Goal: Information Seeking & Learning: Find contact information

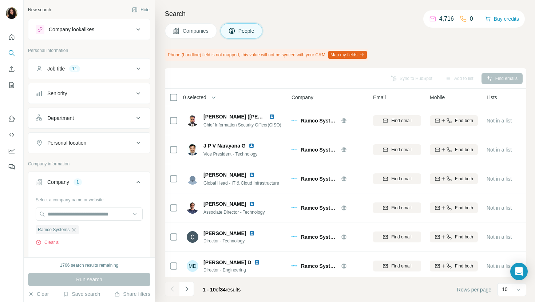
scroll to position [120, 0]
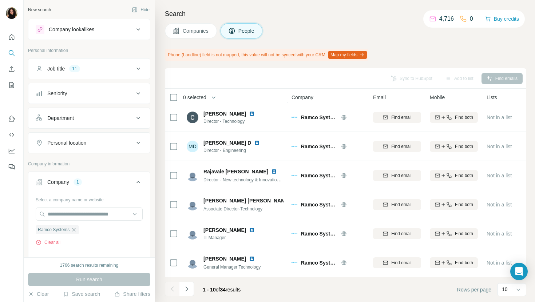
click at [183, 33] on span "Companies" at bounding box center [196, 30] width 27 height 7
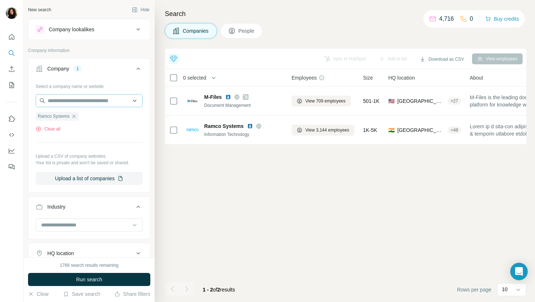
scroll to position [0, 0]
click at [95, 97] on input "text" at bounding box center [89, 100] width 107 height 13
paste input "**********"
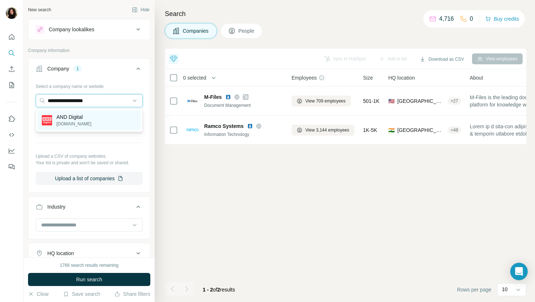
type input "**********"
click at [99, 121] on div "AND Digital [DOMAIN_NAME]" at bounding box center [88, 121] width 103 height 20
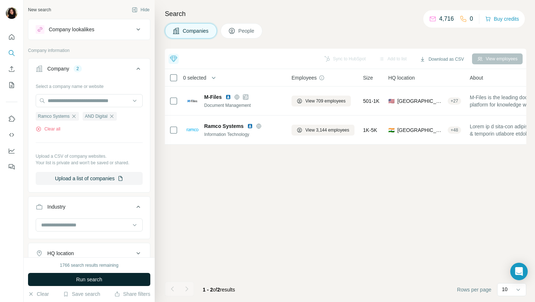
click at [96, 278] on span "Run search" at bounding box center [89, 279] width 26 height 7
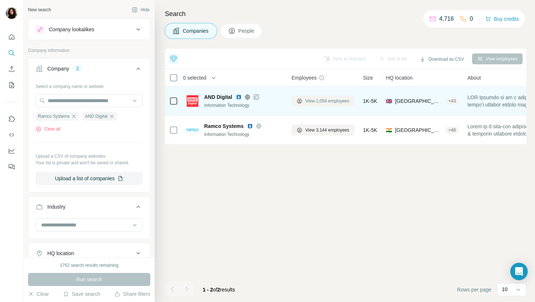
click at [332, 103] on span "View 1,058 employees" at bounding box center [327, 101] width 44 height 7
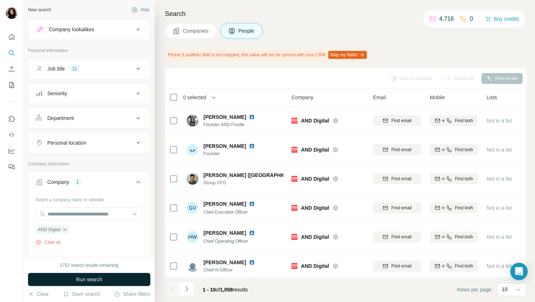
click at [134, 280] on button "Run search" at bounding box center [89, 279] width 122 height 13
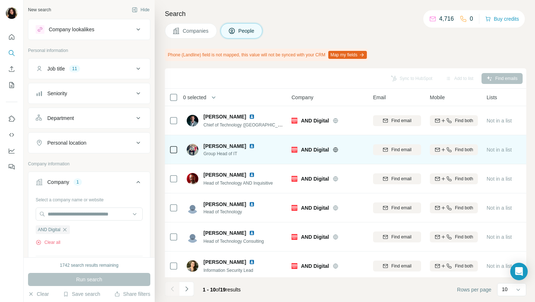
click at [249, 144] on img at bounding box center [252, 146] width 6 height 6
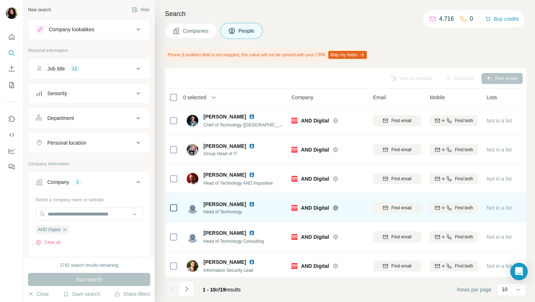
click at [254, 204] on img at bounding box center [252, 205] width 6 height 6
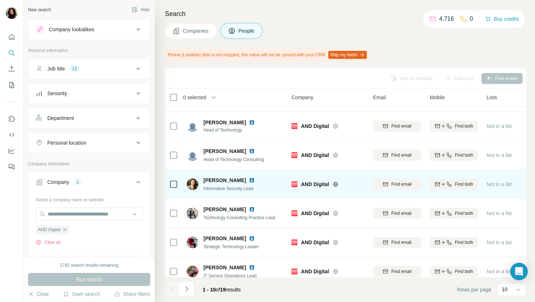
scroll to position [120, 0]
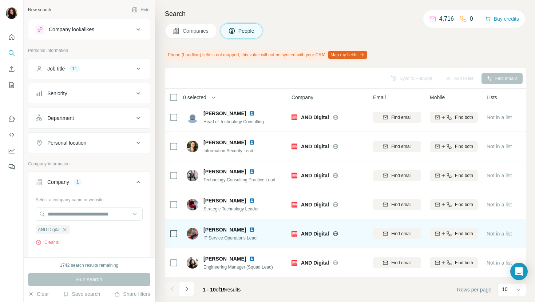
click at [249, 228] on img at bounding box center [252, 230] width 6 height 6
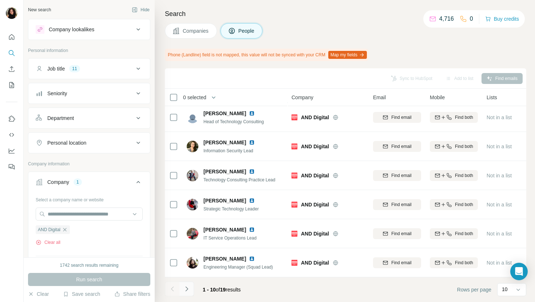
click at [185, 293] on icon "Navigate to next page" at bounding box center [186, 289] width 7 height 7
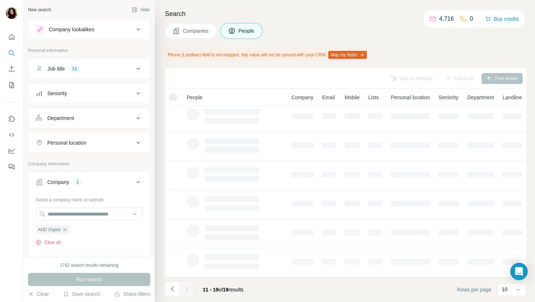
scroll to position [0, 0]
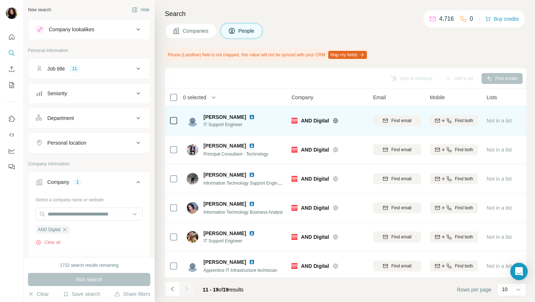
click at [249, 117] on img at bounding box center [252, 117] width 6 height 6
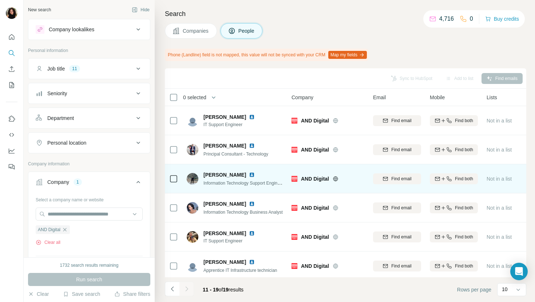
click at [249, 172] on img at bounding box center [252, 175] width 6 height 6
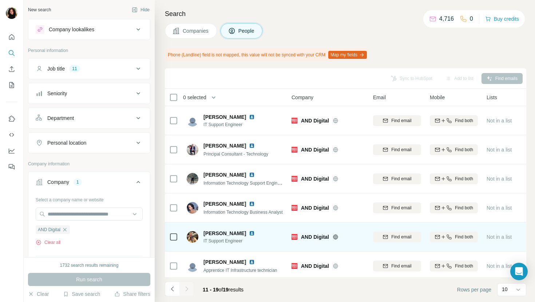
click at [249, 233] on img at bounding box center [252, 234] width 6 height 6
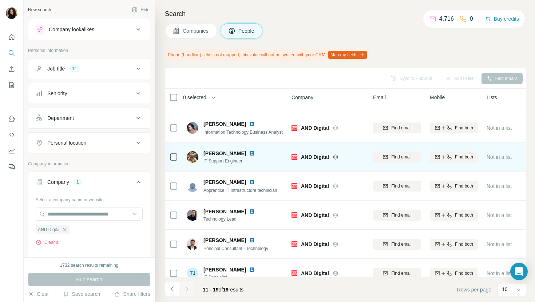
scroll to position [91, 0]
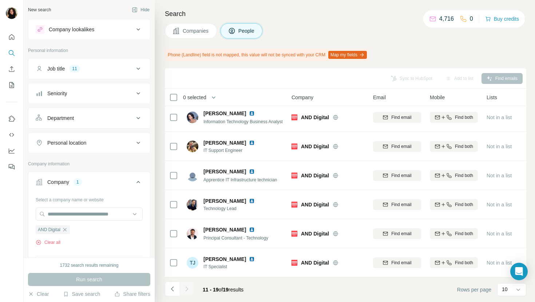
click at [193, 28] on span "Companies" at bounding box center [196, 30] width 27 height 7
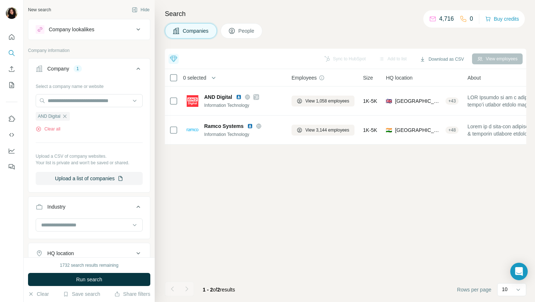
scroll to position [0, 0]
click at [92, 100] on input "text" at bounding box center [89, 100] width 107 height 13
paste input "**********"
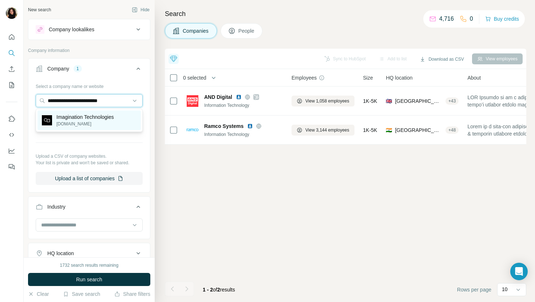
type input "**********"
click at [101, 129] on div "Imagination Technologies [DOMAIN_NAME]" at bounding box center [88, 121] width 103 height 20
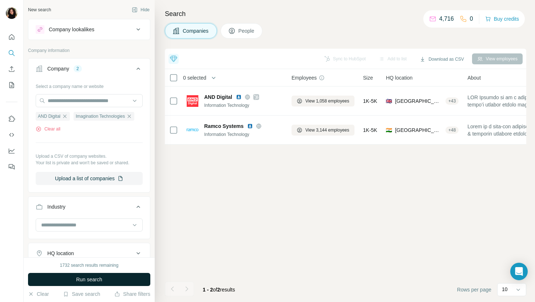
click at [96, 280] on span "Run search" at bounding box center [89, 279] width 26 height 7
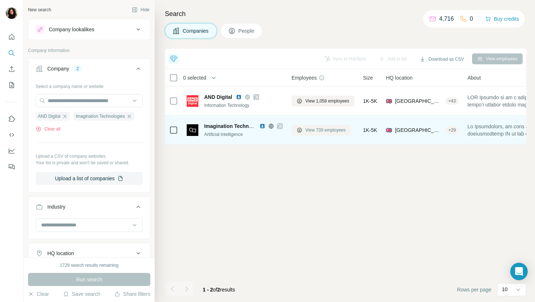
click at [314, 129] on span "View 739 employees" at bounding box center [325, 130] width 40 height 7
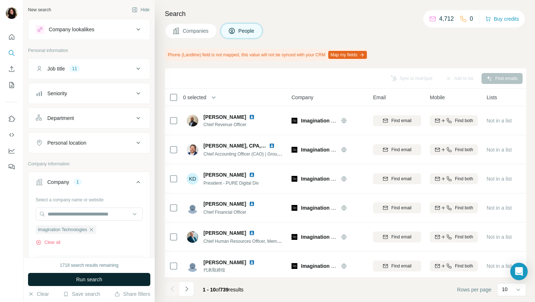
click at [123, 280] on button "Run search" at bounding box center [89, 279] width 122 height 13
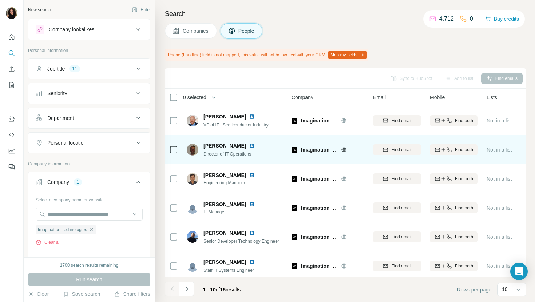
click at [249, 144] on img at bounding box center [252, 146] width 6 height 6
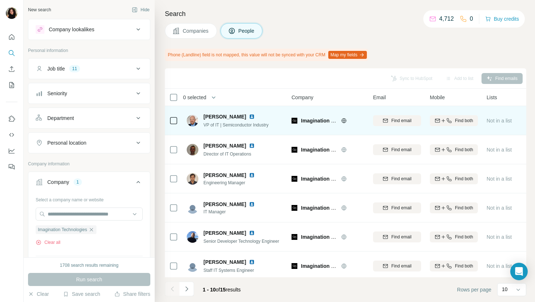
click at [249, 117] on img at bounding box center [252, 117] width 6 height 6
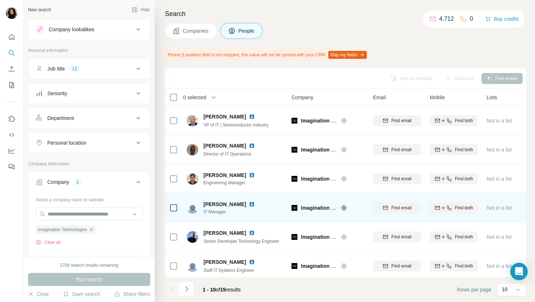
click at [249, 202] on img at bounding box center [252, 205] width 6 height 6
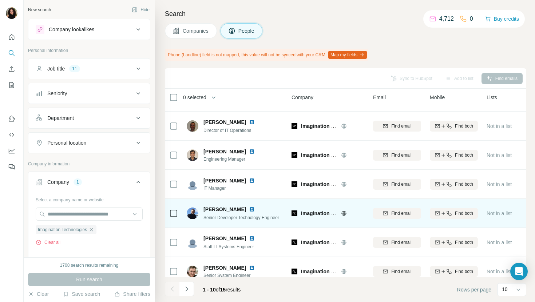
scroll to position [48, 0]
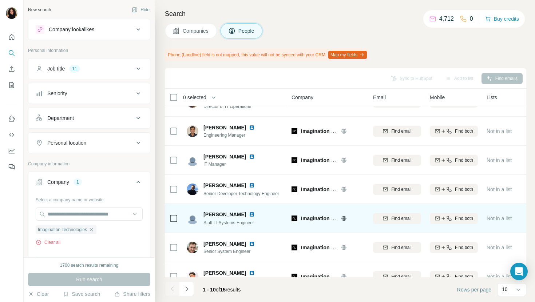
click at [250, 215] on img at bounding box center [252, 215] width 6 height 6
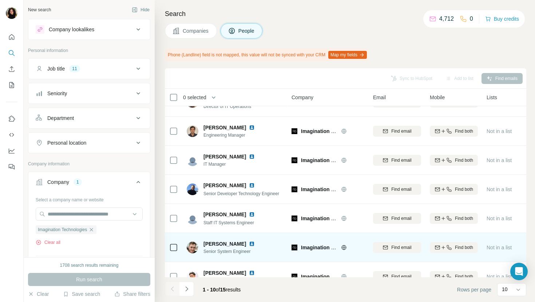
click at [249, 243] on img at bounding box center [252, 244] width 6 height 6
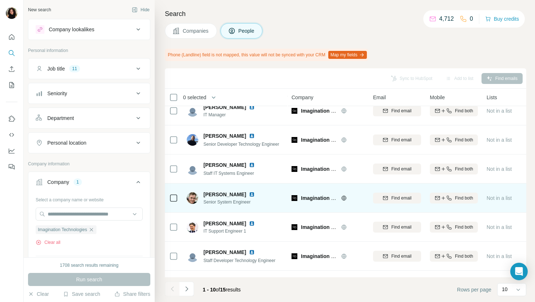
scroll to position [120, 0]
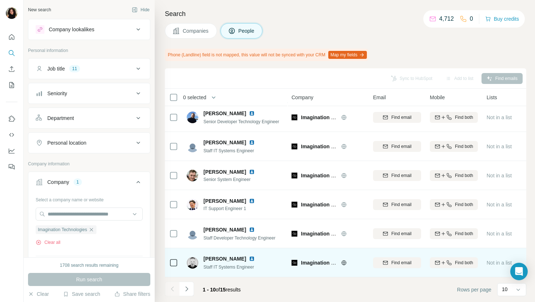
click at [249, 258] on img at bounding box center [252, 259] width 6 height 6
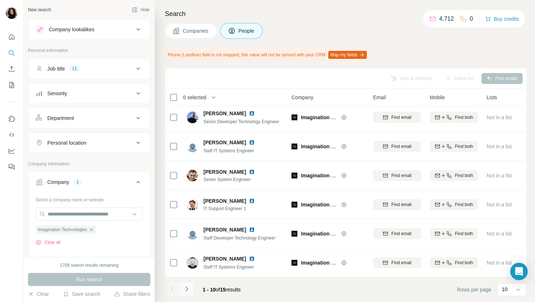
click at [190, 287] on icon "Navigate to next page" at bounding box center [186, 289] width 7 height 7
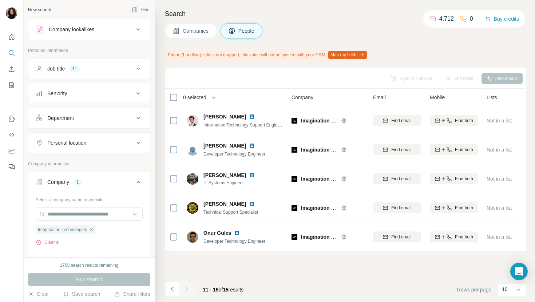
scroll to position [0, 0]
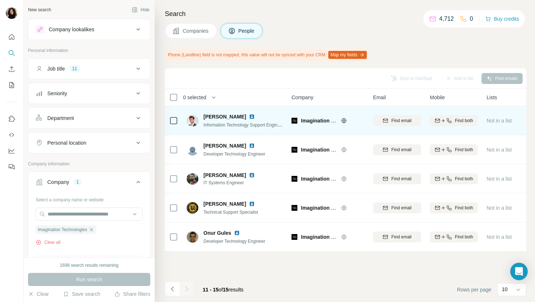
click at [249, 116] on img at bounding box center [252, 117] width 6 height 6
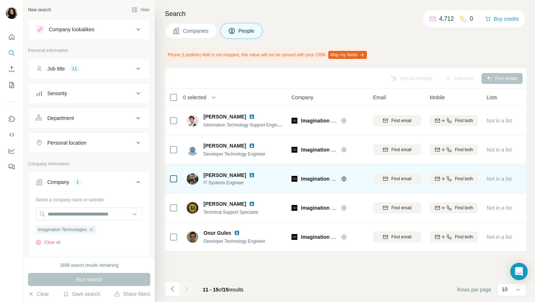
click at [249, 174] on img at bounding box center [252, 175] width 6 height 6
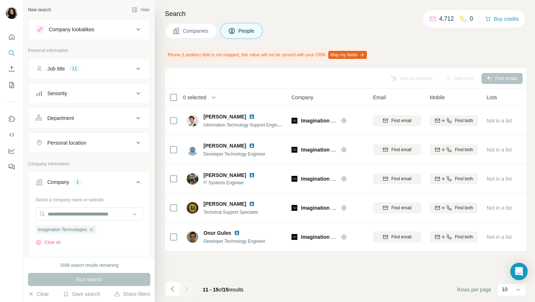
click at [194, 27] on span "Companies" at bounding box center [196, 30] width 27 height 7
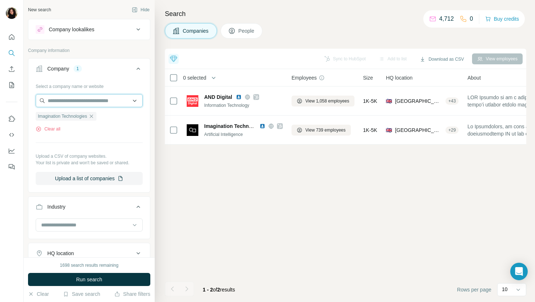
click at [109, 96] on input "text" at bounding box center [89, 100] width 107 height 13
click at [123, 104] on input "text" at bounding box center [89, 100] width 107 height 13
paste input "**********"
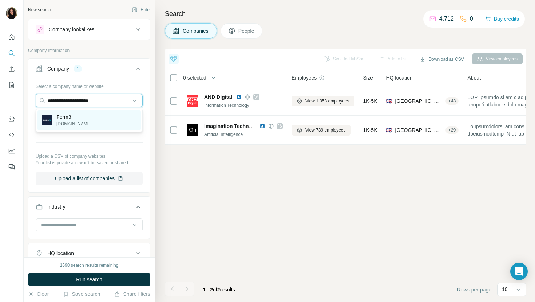
type input "**********"
click at [110, 125] on div "Form3 [DOMAIN_NAME]" at bounding box center [88, 121] width 103 height 20
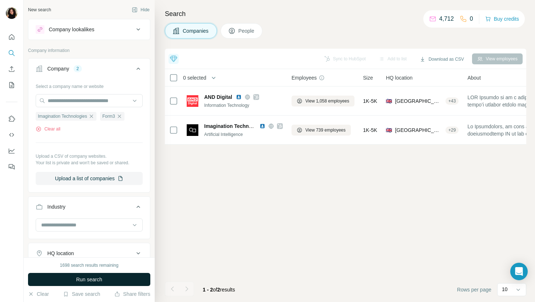
click at [81, 278] on span "Run search" at bounding box center [89, 279] width 26 height 7
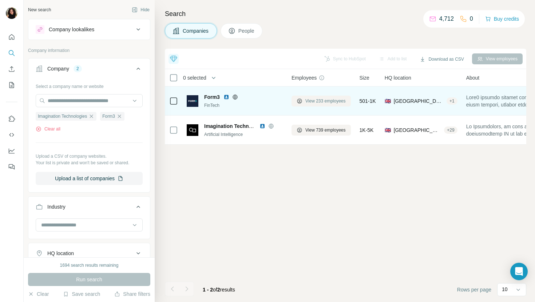
click at [323, 98] on span "View 233 employees" at bounding box center [325, 101] width 40 height 7
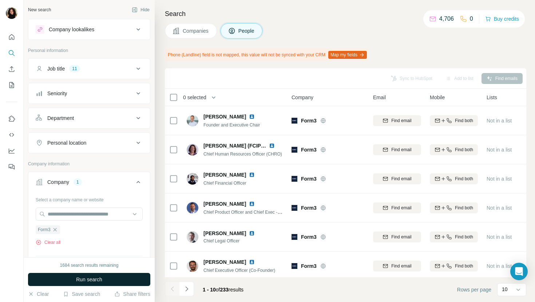
click at [116, 283] on button "Run search" at bounding box center [89, 279] width 122 height 13
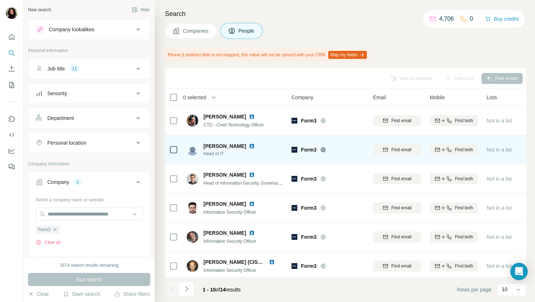
click at [230, 160] on td "[PERSON_NAME] Head of IT" at bounding box center [235, 149] width 106 height 29
click at [249, 146] on img at bounding box center [252, 146] width 6 height 6
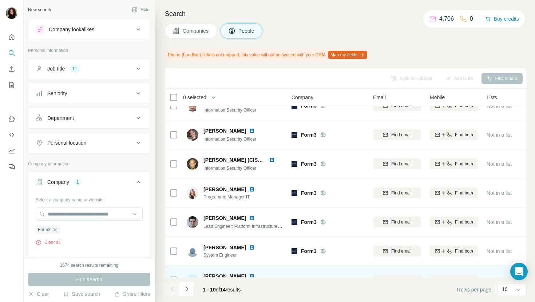
scroll to position [120, 0]
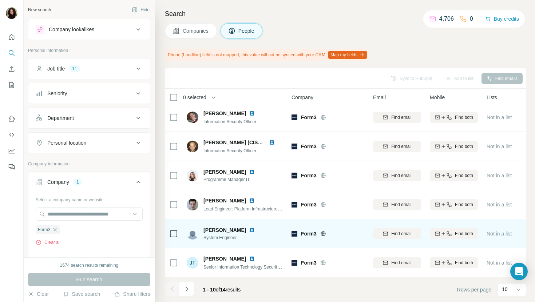
click at [249, 230] on img at bounding box center [252, 230] width 6 height 6
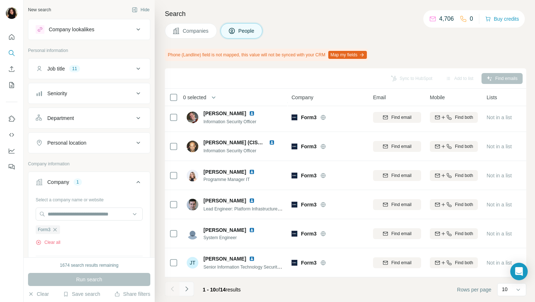
click at [187, 290] on icon "Navigate to next page" at bounding box center [186, 289] width 7 height 7
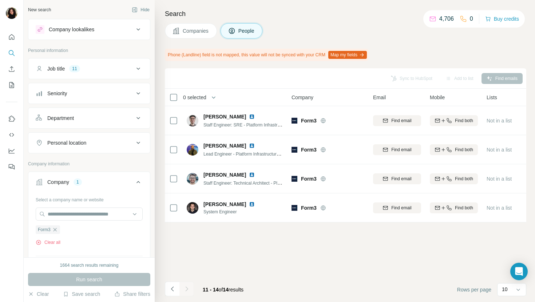
scroll to position [0, 0]
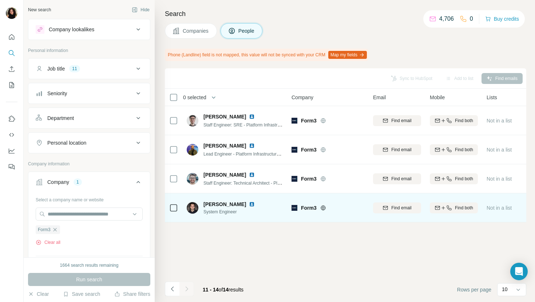
click at [249, 206] on img at bounding box center [252, 205] width 6 height 6
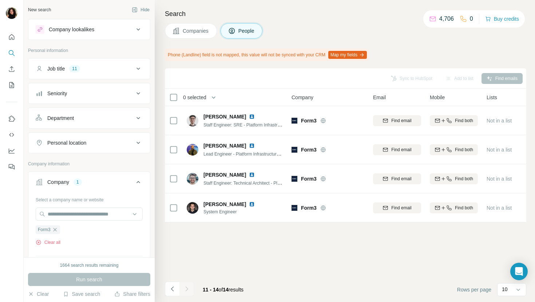
drag, startPoint x: 184, startPoint y: 30, endPoint x: 161, endPoint y: 46, distance: 28.0
click at [184, 30] on span "Companies" at bounding box center [196, 30] width 27 height 7
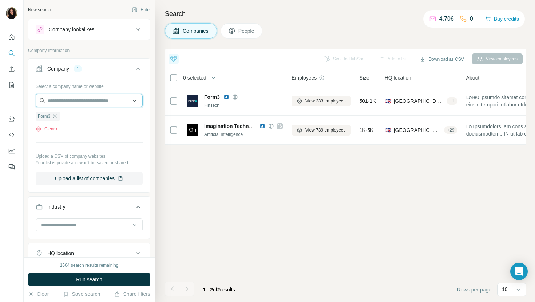
click at [81, 99] on input "text" at bounding box center [89, 100] width 107 height 13
paste input "**********"
type input "**********"
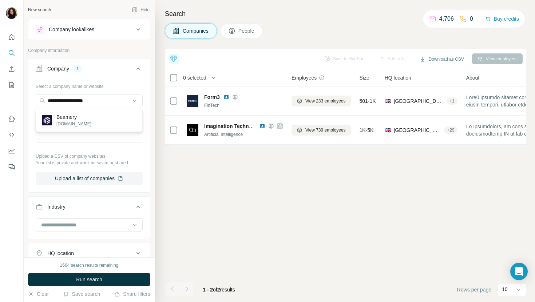
click at [119, 120] on div "Beamery [DOMAIN_NAME]" at bounding box center [88, 121] width 103 height 20
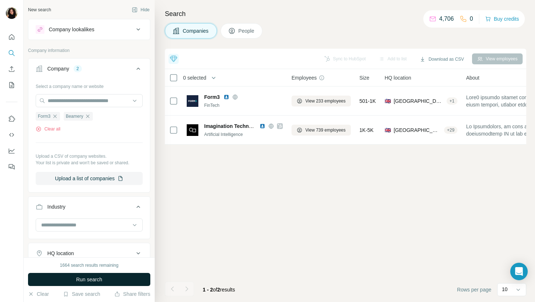
click at [96, 279] on span "Run search" at bounding box center [89, 279] width 26 height 7
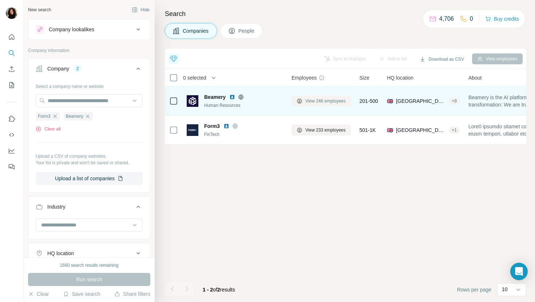
click at [333, 103] on span "View 246 employees" at bounding box center [325, 101] width 40 height 7
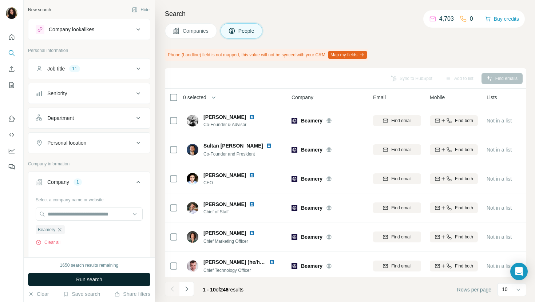
click at [122, 278] on button "Run search" at bounding box center [89, 279] width 122 height 13
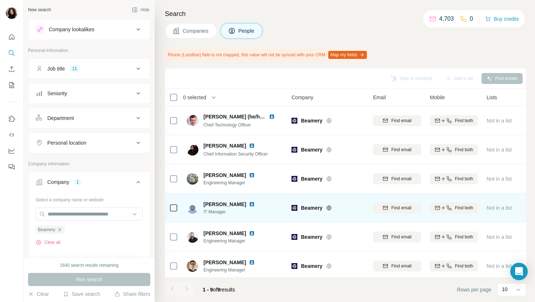
click at [249, 202] on img at bounding box center [252, 205] width 6 height 6
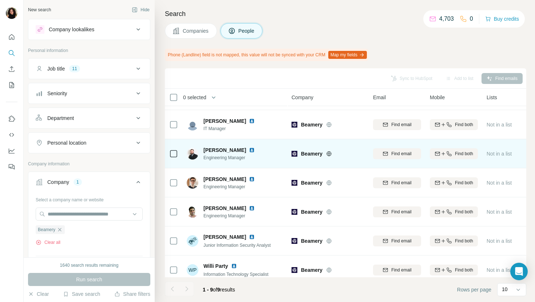
scroll to position [91, 0]
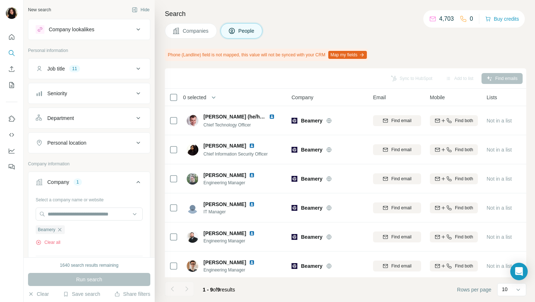
click at [191, 33] on span "Companies" at bounding box center [196, 30] width 27 height 7
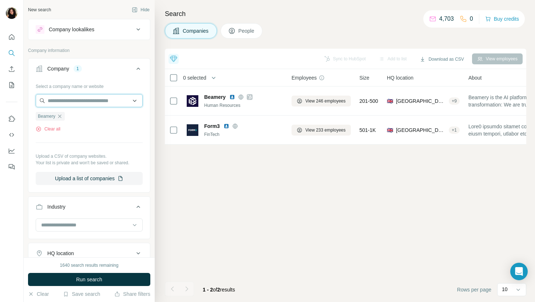
click at [79, 101] on input "text" at bounding box center [89, 100] width 107 height 13
paste input "**********"
type input "**********"
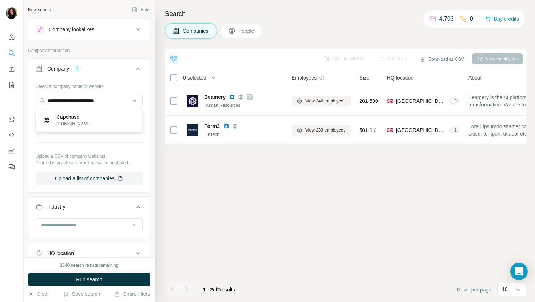
click at [100, 119] on div "Capchase capchase.com" at bounding box center [88, 121] width 103 height 20
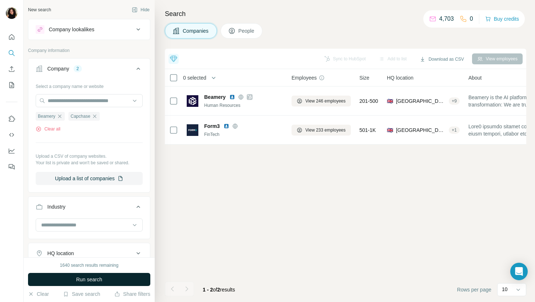
click at [88, 279] on span "Run search" at bounding box center [89, 279] width 26 height 7
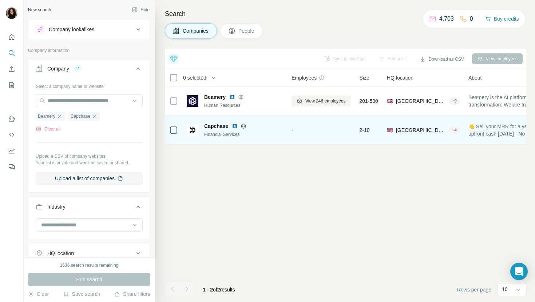
click at [316, 127] on div "-" at bounding box center [320, 130] width 59 height 20
click at [285, 131] on td "Capchase Financial Services" at bounding box center [234, 130] width 105 height 29
click at [235, 125] on img at bounding box center [235, 126] width 6 height 6
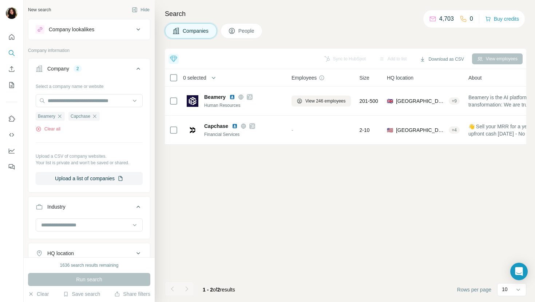
click at [250, 33] on span "People" at bounding box center [246, 30] width 17 height 7
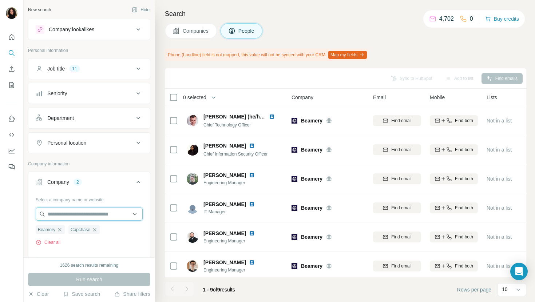
click at [80, 217] on input "text" at bounding box center [89, 214] width 107 height 13
click at [33, 199] on div "Select a company name or website Beamery Capchase Clear all Upload a CSV of com…" at bounding box center [89, 249] width 122 height 111
click at [61, 229] on icon "button" at bounding box center [60, 230] width 6 height 6
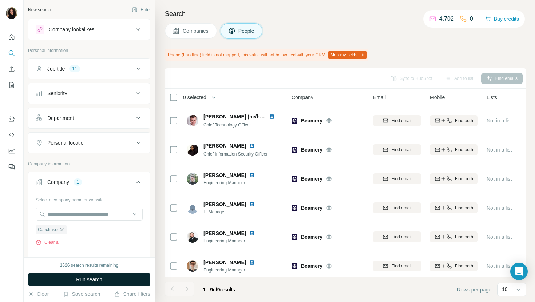
click at [77, 274] on button "Run search" at bounding box center [89, 279] width 122 height 13
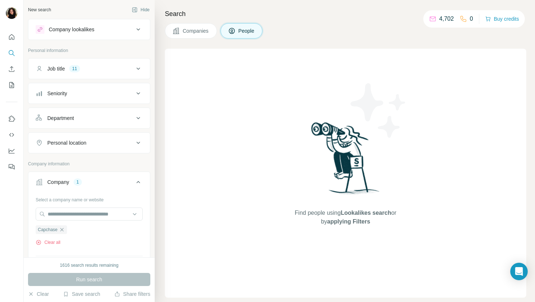
click at [185, 35] on button "Companies" at bounding box center [191, 30] width 52 height 15
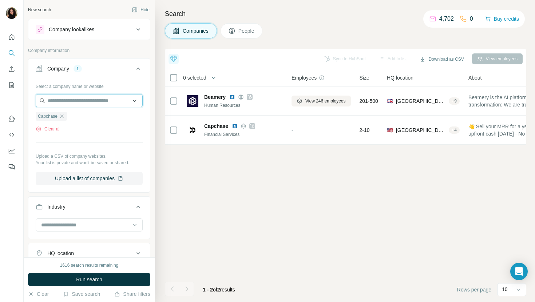
click at [88, 98] on input "text" at bounding box center [89, 100] width 107 height 13
paste input "**********"
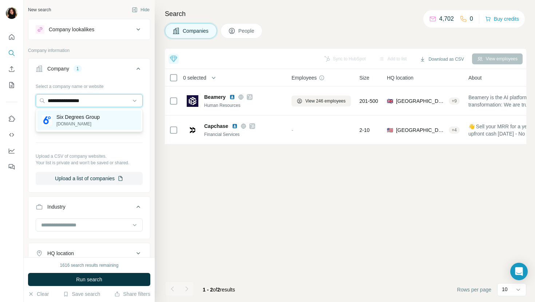
type input "**********"
click at [108, 120] on div "Six Degrees Group 6dg.co.uk" at bounding box center [88, 121] width 103 height 20
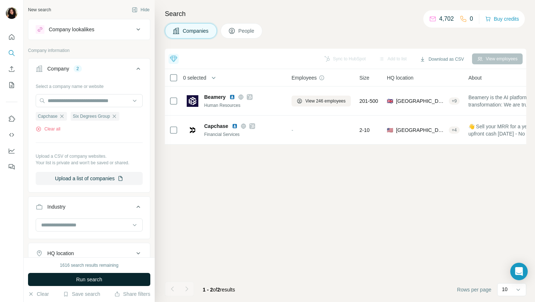
click at [111, 282] on button "Run search" at bounding box center [89, 279] width 122 height 13
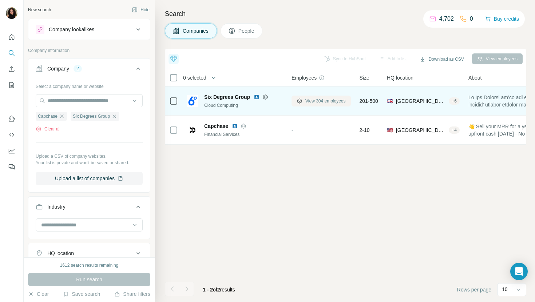
click at [321, 103] on span "View 304 employees" at bounding box center [325, 101] width 40 height 7
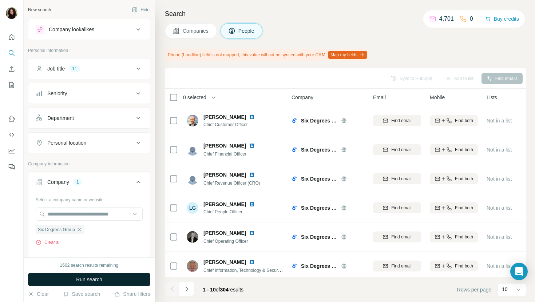
click at [127, 278] on button "Run search" at bounding box center [89, 279] width 122 height 13
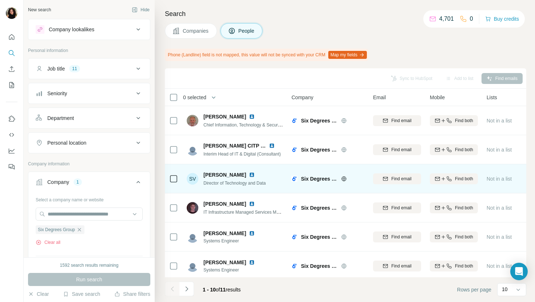
click at [227, 173] on div "Serena V." at bounding box center [234, 174] width 62 height 7
click at [249, 174] on img at bounding box center [252, 175] width 6 height 6
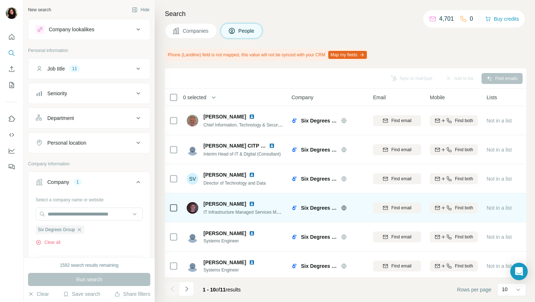
click at [249, 203] on img at bounding box center [252, 204] width 6 height 6
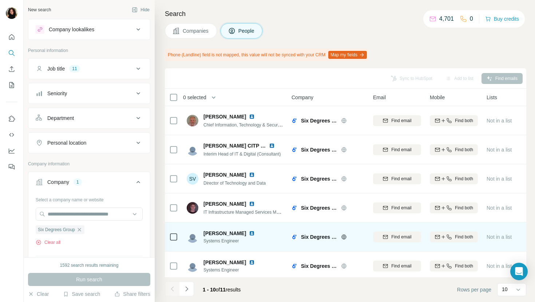
click at [249, 233] on img at bounding box center [252, 234] width 6 height 6
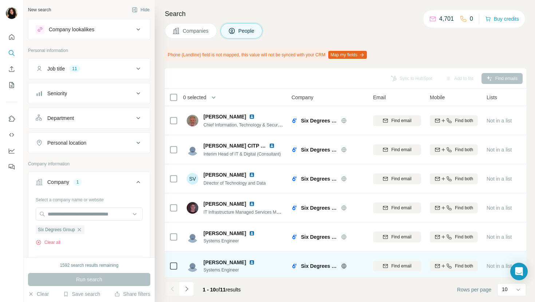
click at [249, 262] on img at bounding box center [252, 263] width 6 height 6
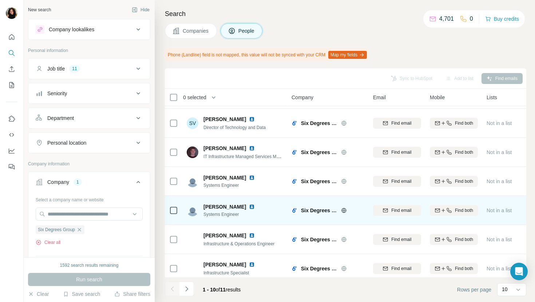
scroll to position [86, 0]
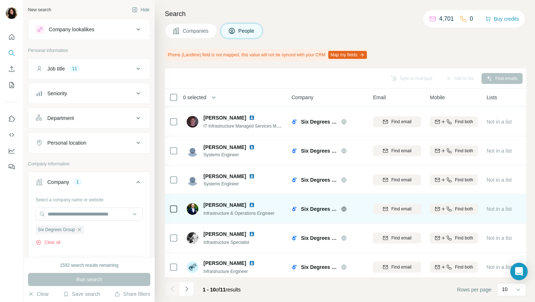
click at [249, 205] on img at bounding box center [252, 205] width 6 height 6
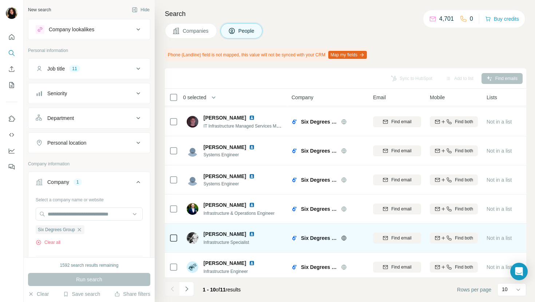
scroll to position [120, 0]
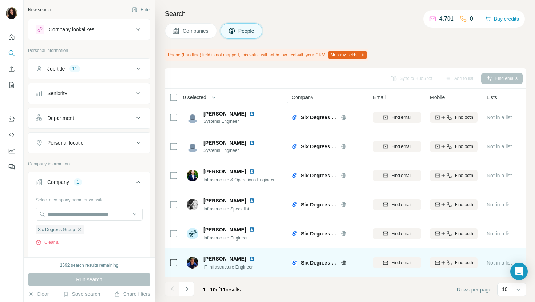
click at [249, 258] on img at bounding box center [252, 259] width 6 height 6
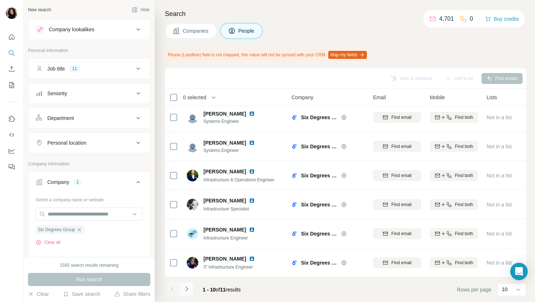
click at [190, 287] on icon "Navigate to next page" at bounding box center [186, 289] width 7 height 7
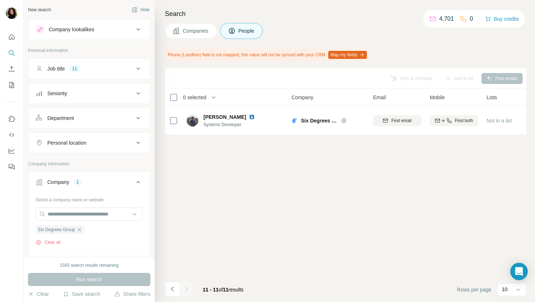
scroll to position [0, 0]
click at [181, 28] on button "Companies" at bounding box center [191, 30] width 52 height 15
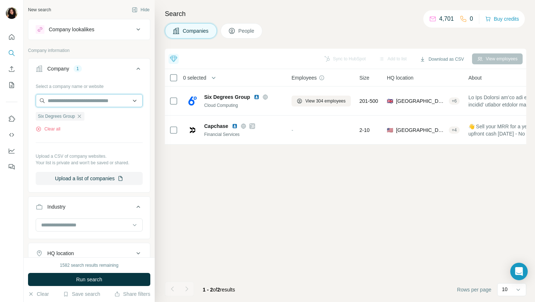
click at [97, 106] on input "text" at bounding box center [89, 100] width 107 height 13
paste input "**********"
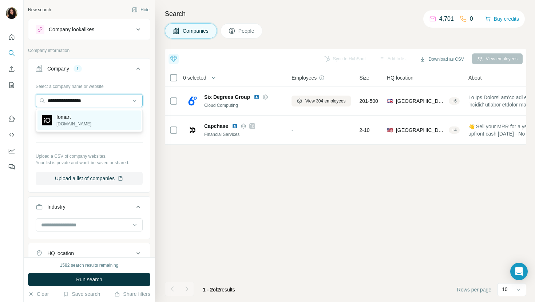
type input "**********"
click at [99, 116] on div "Iomart iomart.com" at bounding box center [88, 121] width 103 height 20
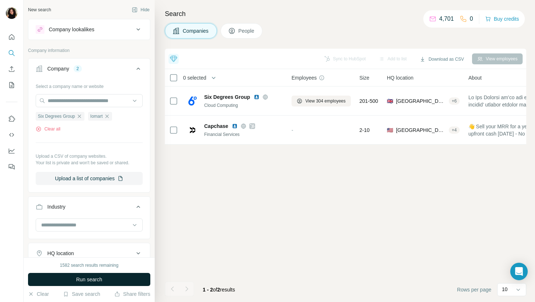
click at [81, 278] on span "Run search" at bounding box center [89, 279] width 26 height 7
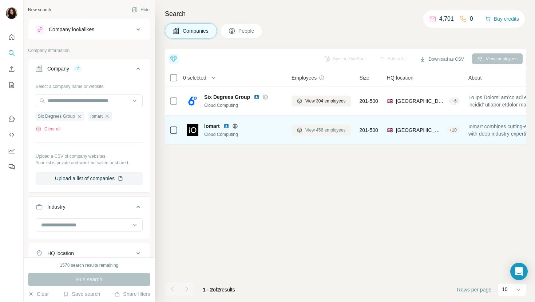
click at [325, 129] on span "View 456 employees" at bounding box center [325, 130] width 40 height 7
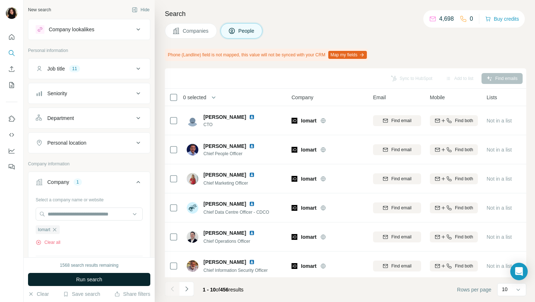
click at [112, 279] on button "Run search" at bounding box center [89, 279] width 122 height 13
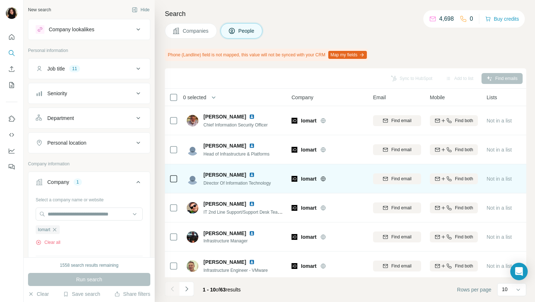
click at [249, 174] on img at bounding box center [252, 175] width 6 height 6
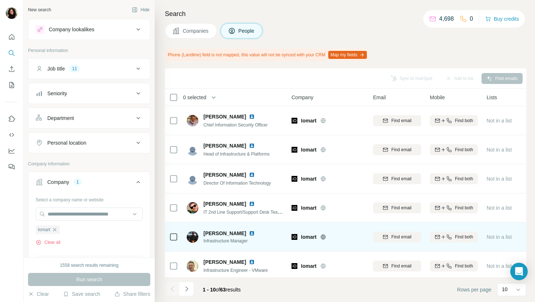
click at [249, 233] on img at bounding box center [252, 234] width 6 height 6
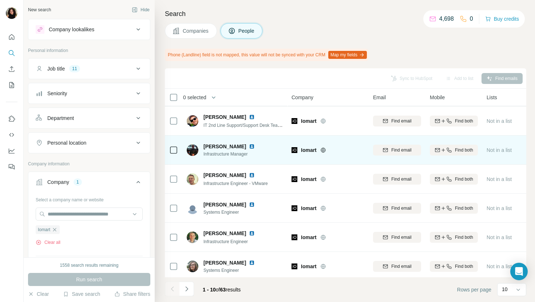
scroll to position [101, 0]
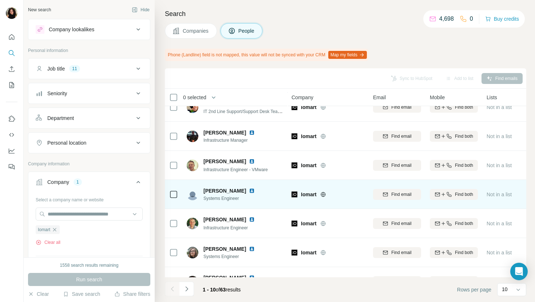
click at [255, 191] on img at bounding box center [252, 191] width 6 height 6
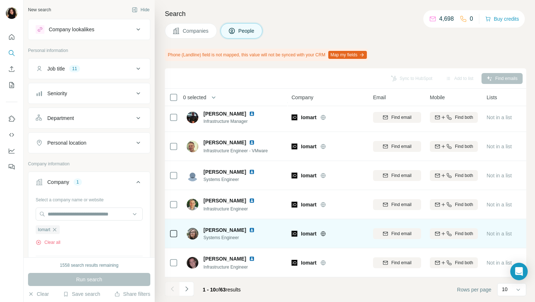
click at [249, 230] on img at bounding box center [252, 230] width 6 height 6
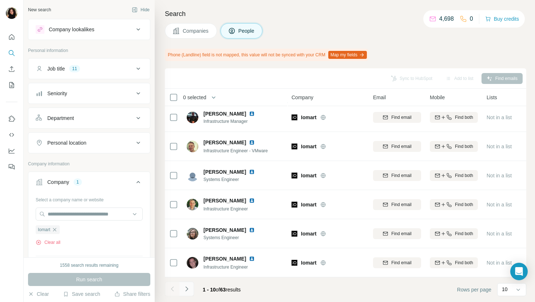
click at [187, 293] on button "Navigate to next page" at bounding box center [186, 289] width 15 height 15
click at [187, 287] on icon "Navigate to next page" at bounding box center [186, 289] width 7 height 7
click at [187, 291] on icon "Navigate to next page" at bounding box center [186, 289] width 7 height 7
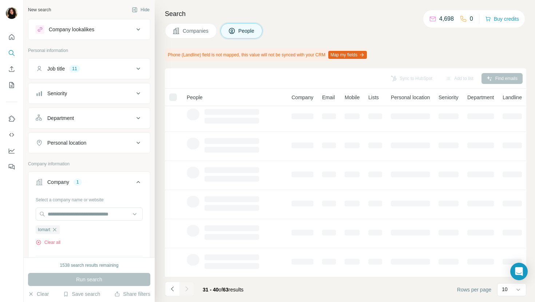
scroll to position [0, 0]
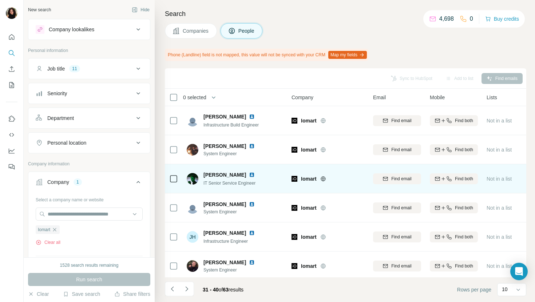
click at [249, 174] on img at bounding box center [252, 175] width 6 height 6
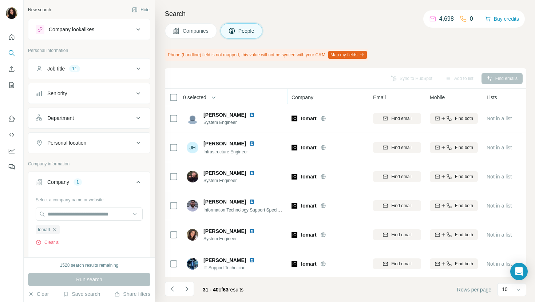
scroll to position [120, 0]
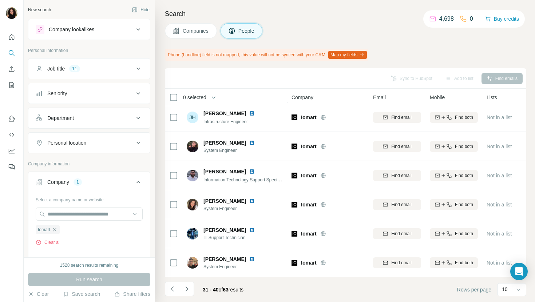
click at [187, 290] on icon "Navigate to next page" at bounding box center [186, 289] width 7 height 7
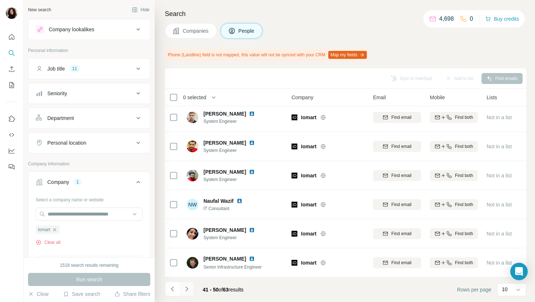
click at [188, 291] on icon "Navigate to next page" at bounding box center [186, 289] width 7 height 7
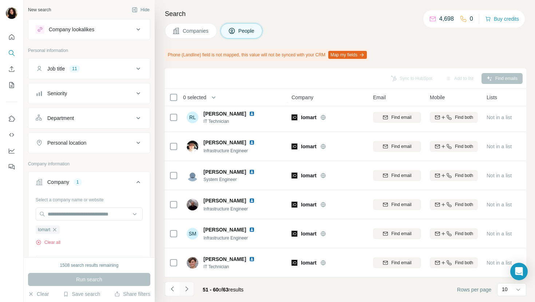
click at [188, 288] on icon "Navigate to next page" at bounding box center [186, 289] width 7 height 7
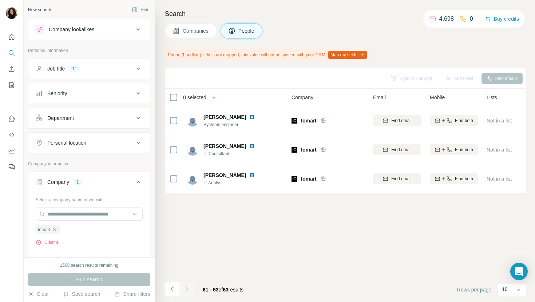
scroll to position [0, 0]
click at [190, 30] on span "Companies" at bounding box center [196, 30] width 27 height 7
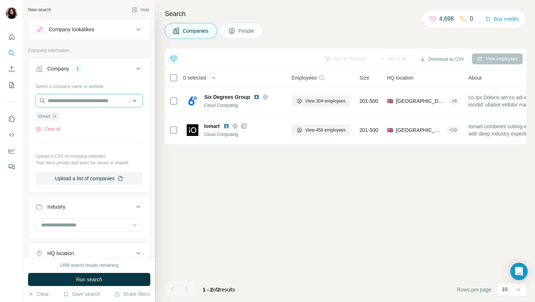
click at [103, 103] on input "text" at bounding box center [89, 100] width 107 height 13
paste input "**********"
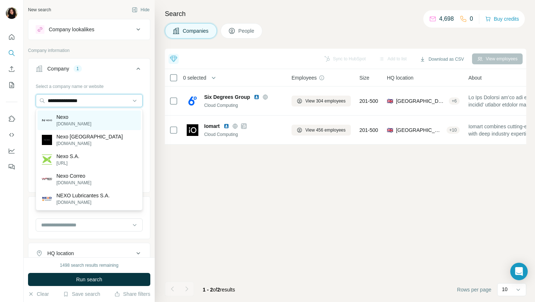
type input "**********"
click at [102, 122] on div "Nexo nexo.com" at bounding box center [88, 121] width 103 height 20
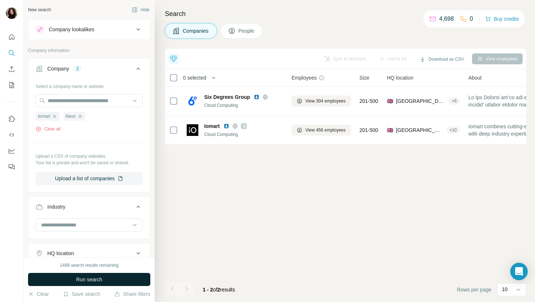
click at [92, 279] on span "Run search" at bounding box center [89, 279] width 26 height 7
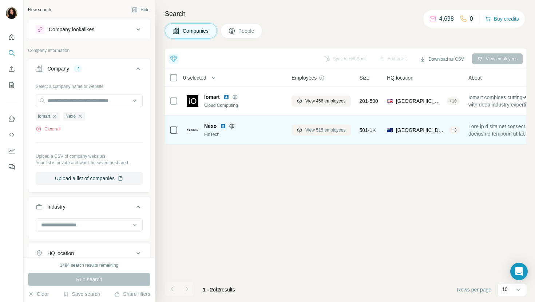
click at [324, 129] on span "View 515 employees" at bounding box center [325, 130] width 40 height 7
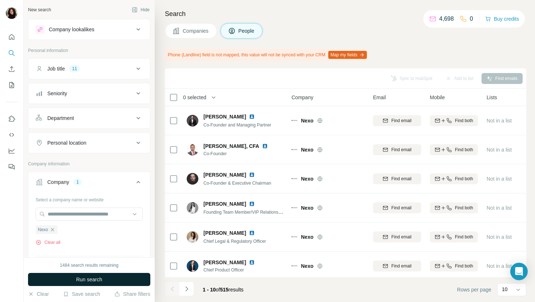
click at [122, 278] on button "Run search" at bounding box center [89, 279] width 122 height 13
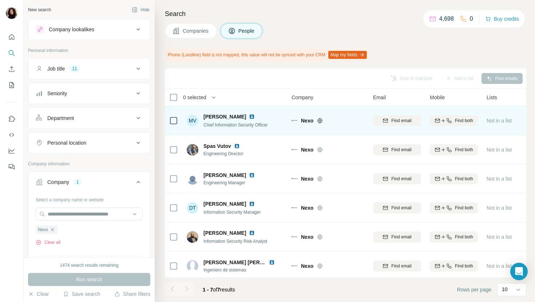
click at [249, 117] on img at bounding box center [252, 117] width 6 height 6
